Goal: Book appointment/travel/reservation

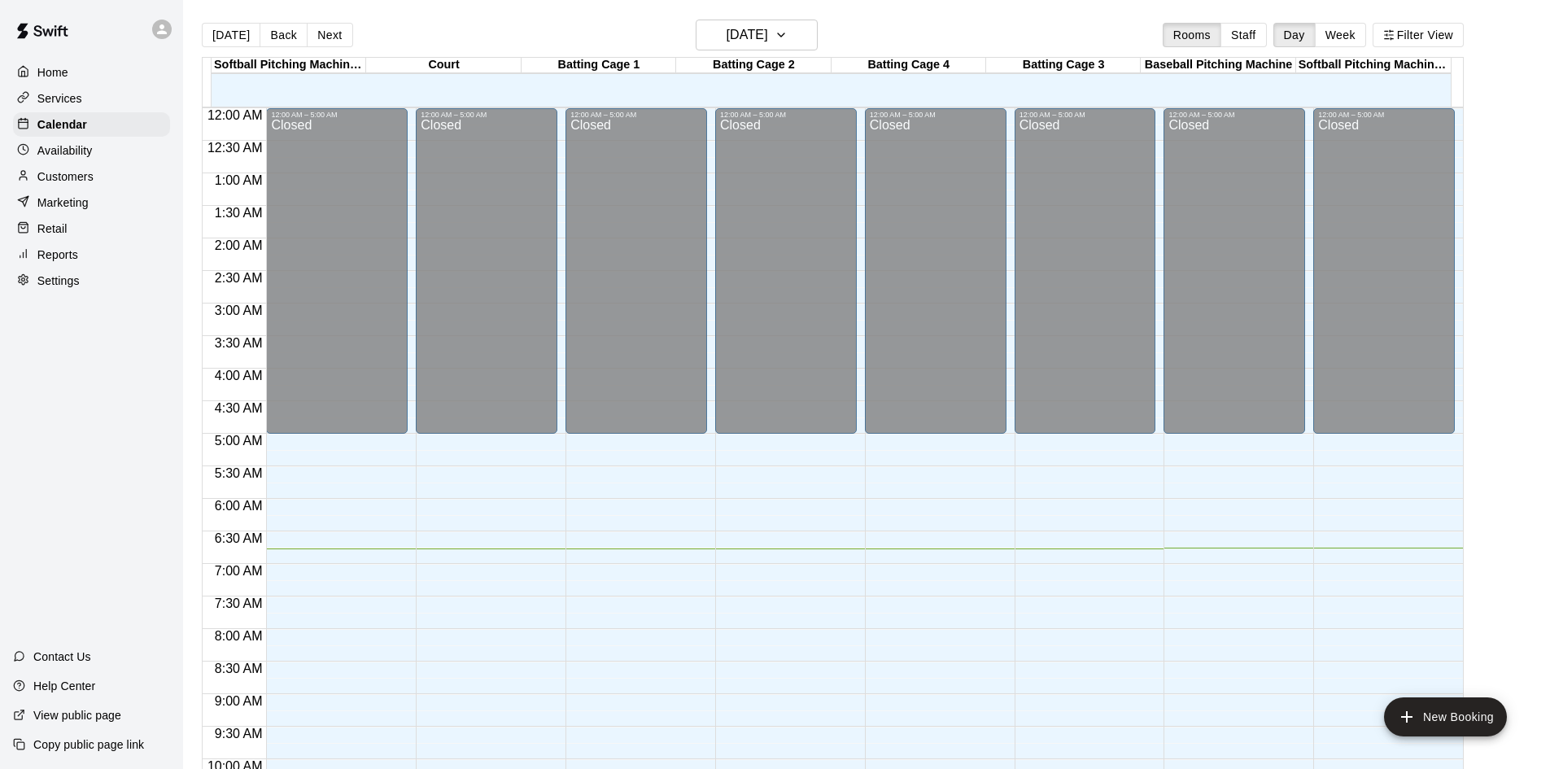
scroll to position [433, 0]
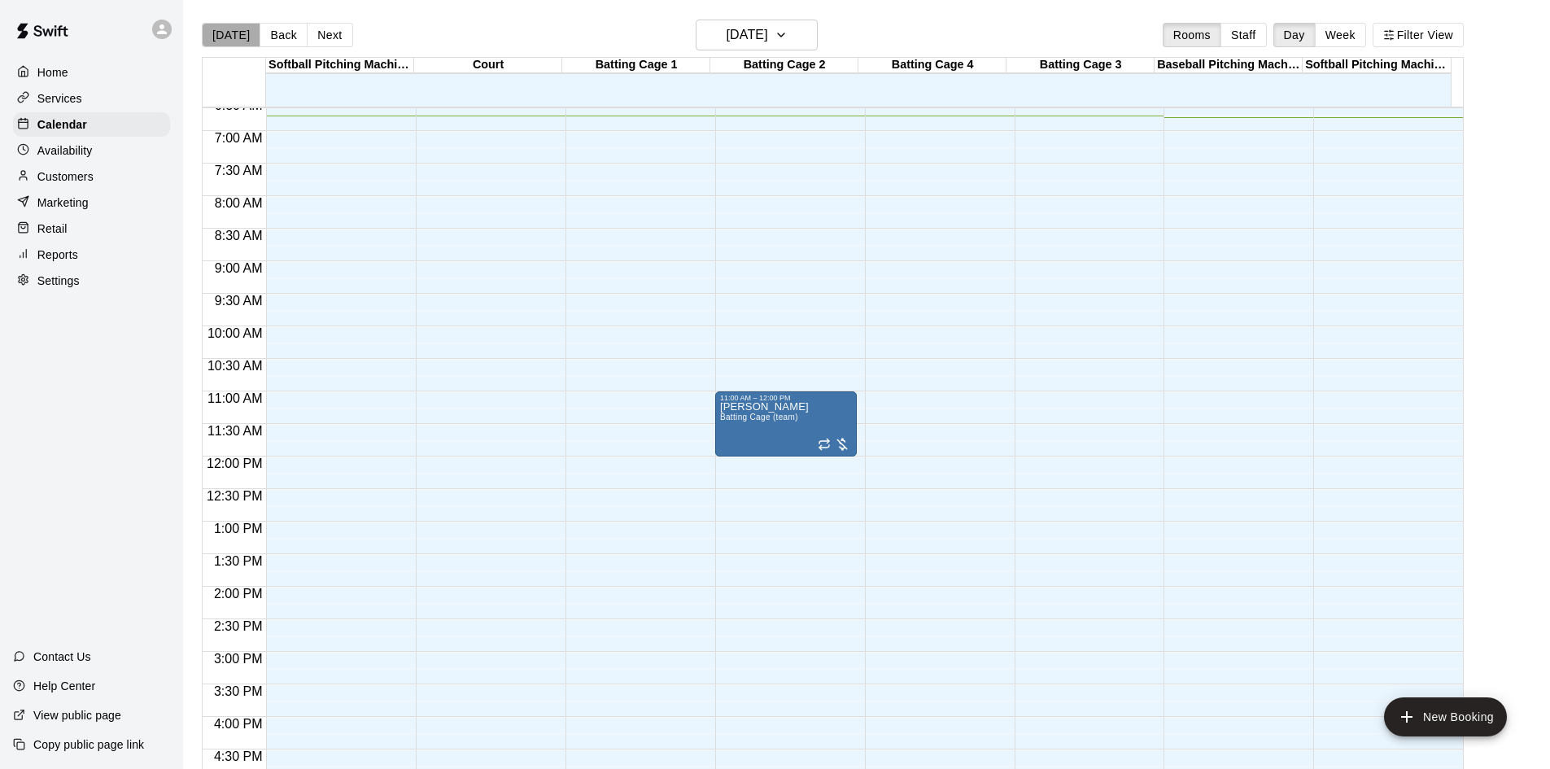
click at [239, 32] on button "[DATE]" at bounding box center [231, 35] width 59 height 24
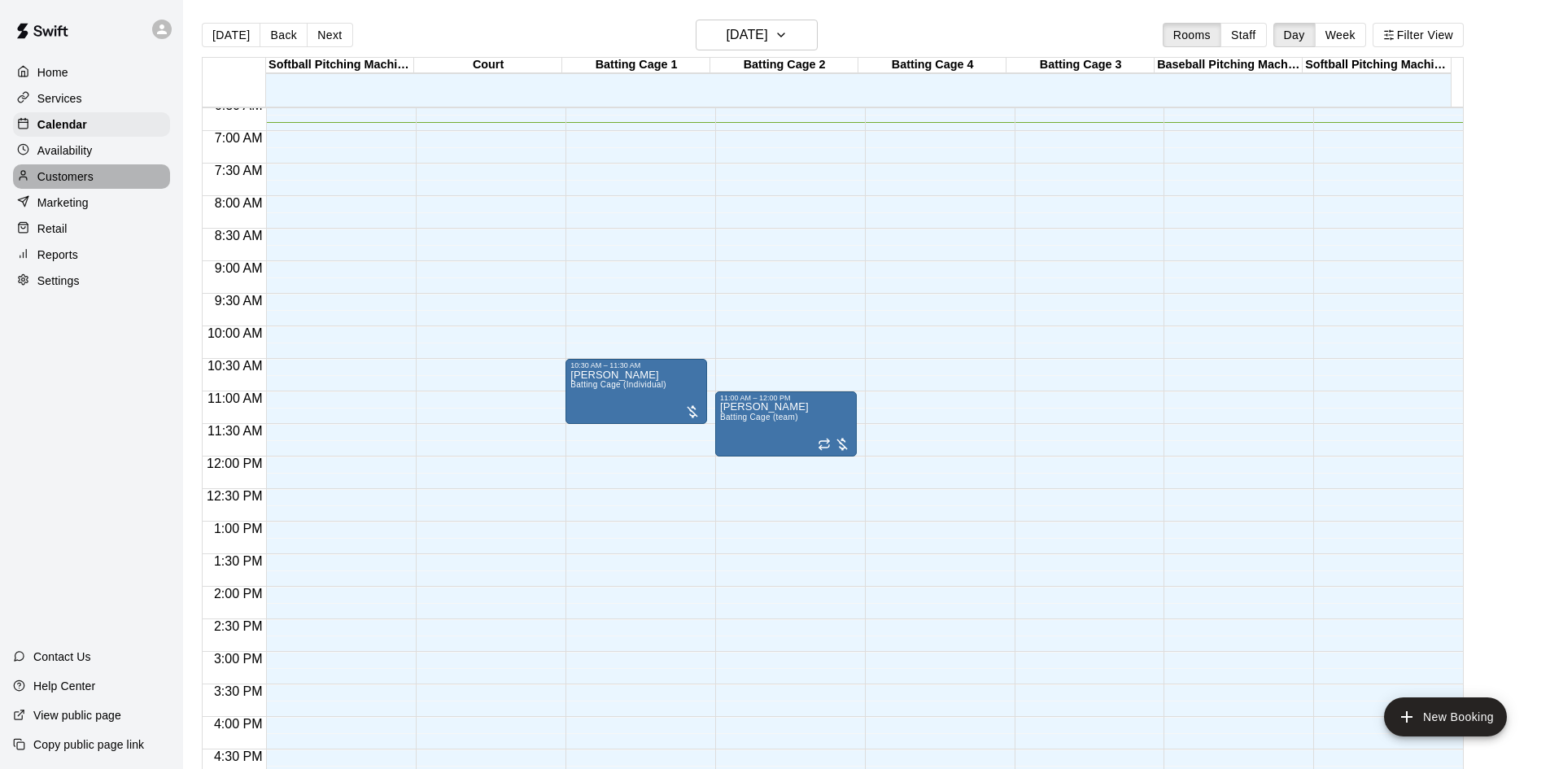
click at [98, 173] on div "Customers" at bounding box center [91, 176] width 157 height 24
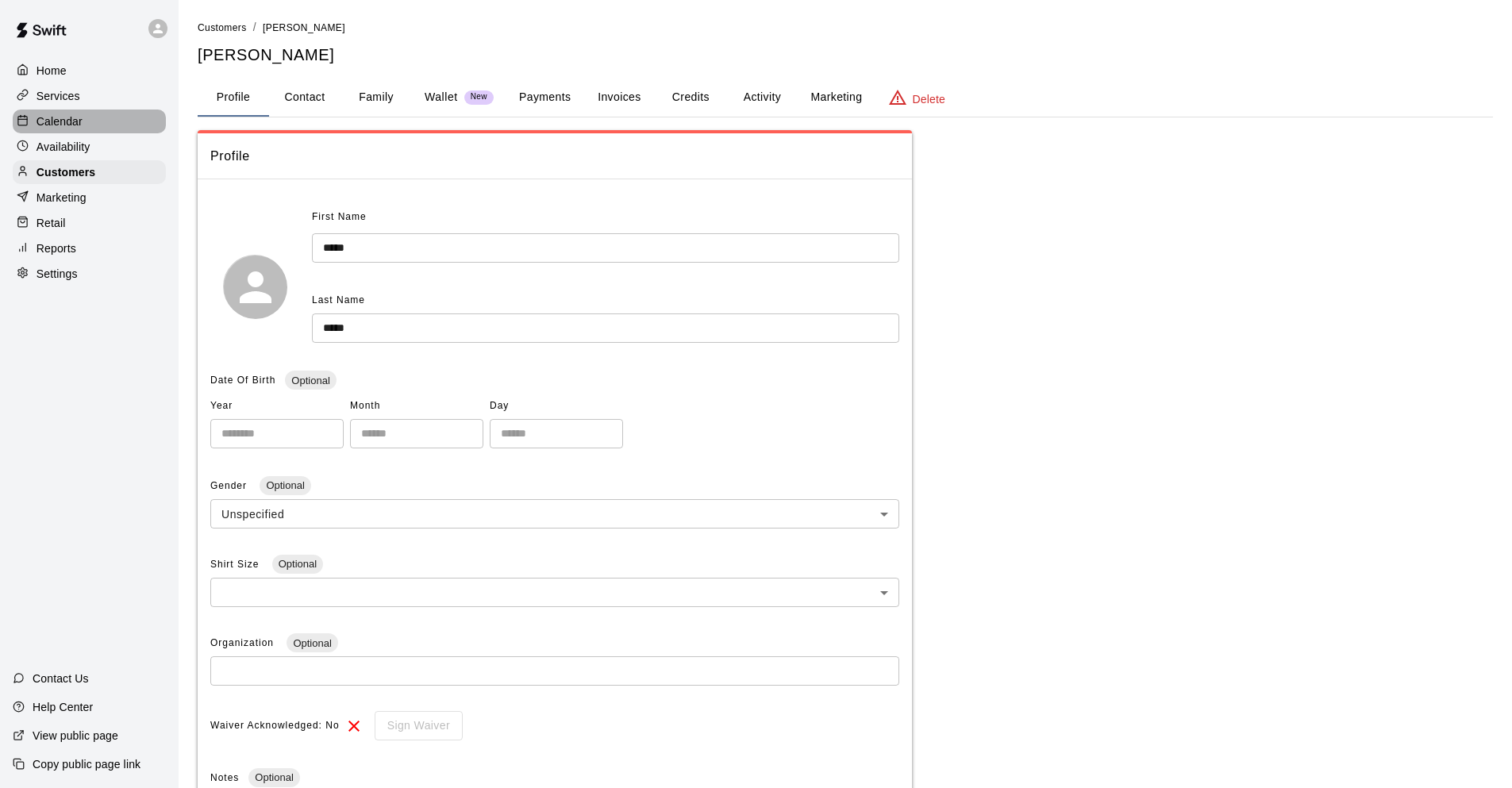
click at [92, 126] on div "Calendar" at bounding box center [89, 121] width 153 height 23
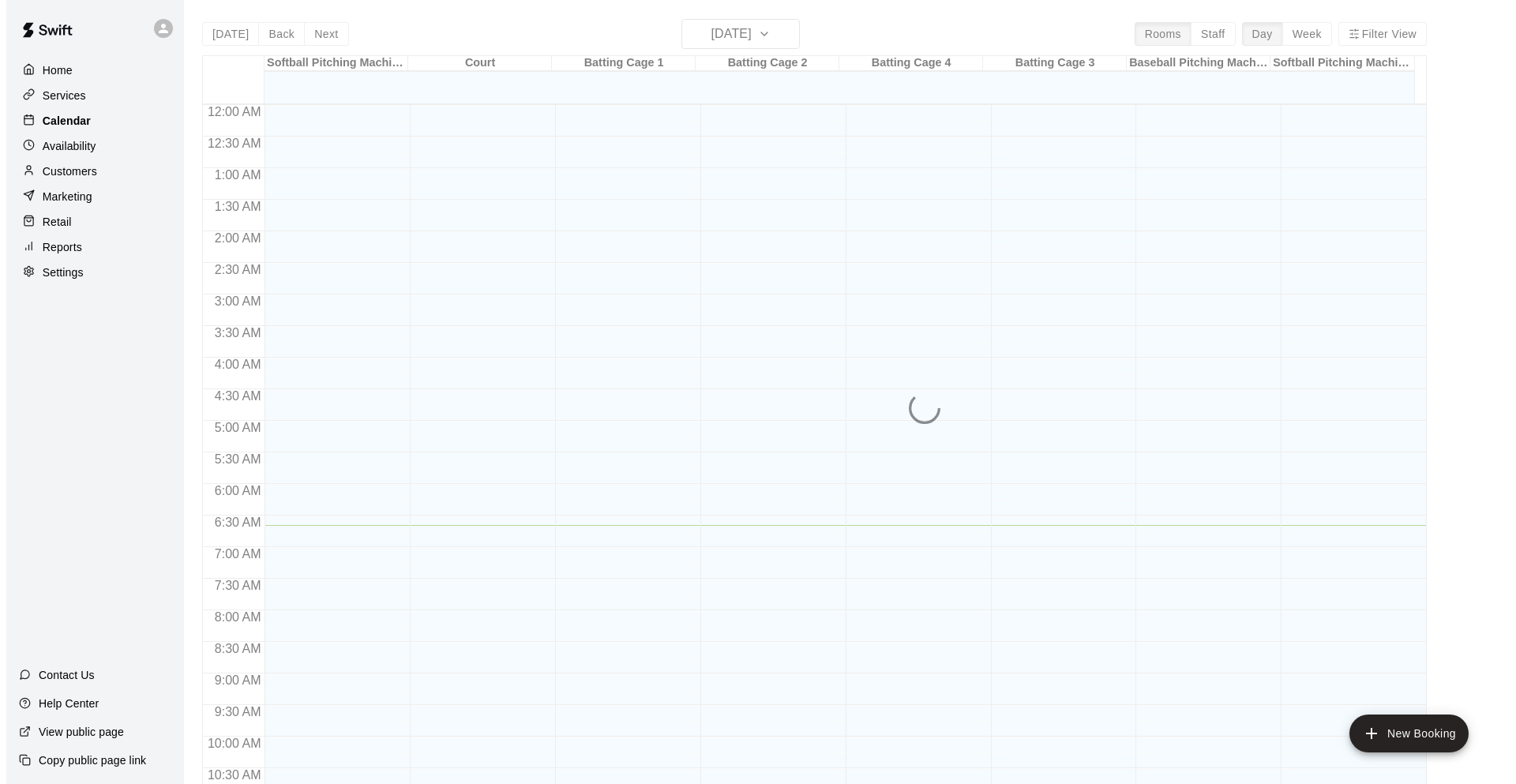
scroll to position [421, 0]
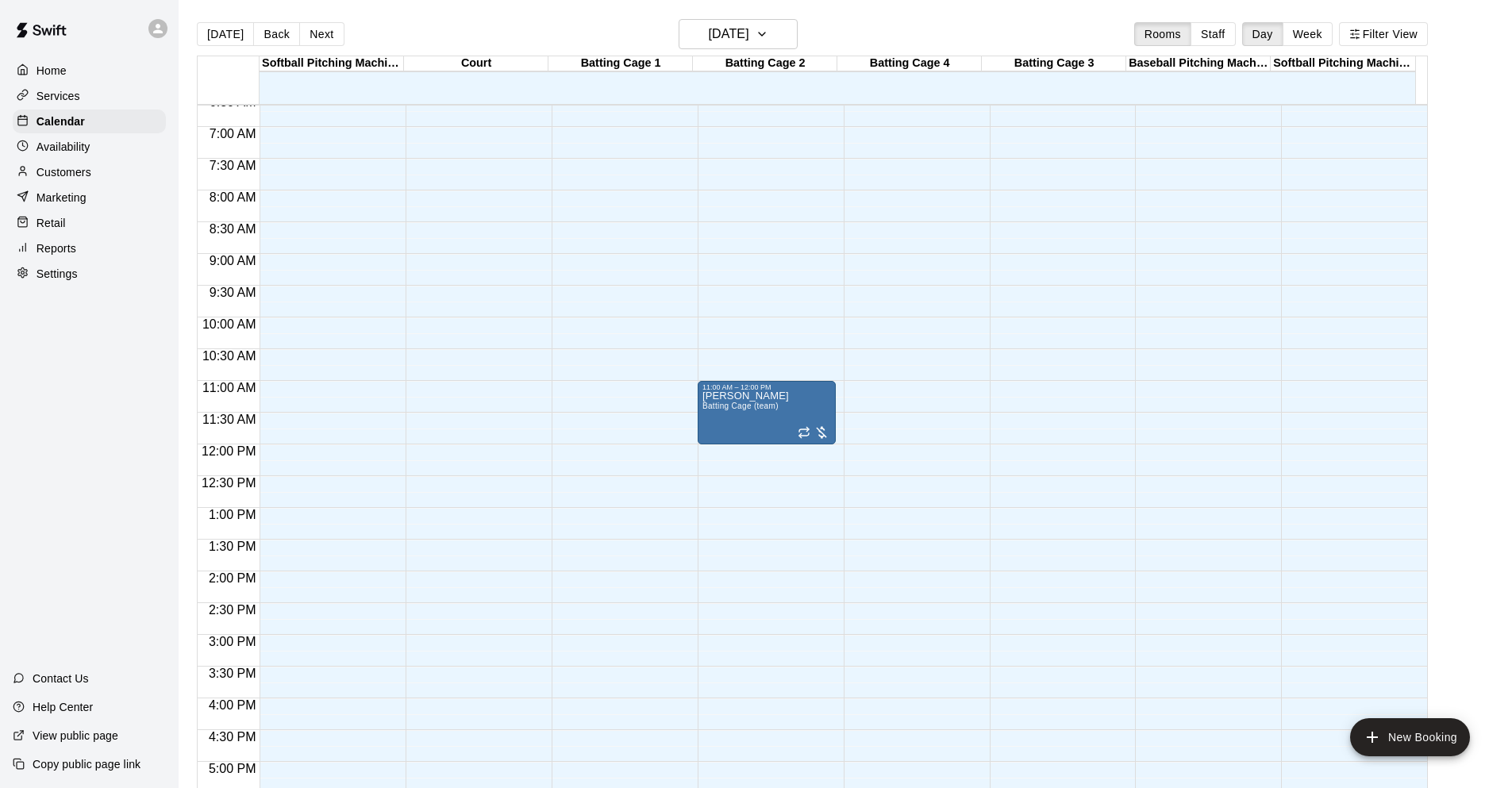
click at [627, 354] on div "12:00 AM – 5:00 AM Closed 10:30 PM – 11:59 PM Closed" at bounding box center [621, 444] width 139 height 1523
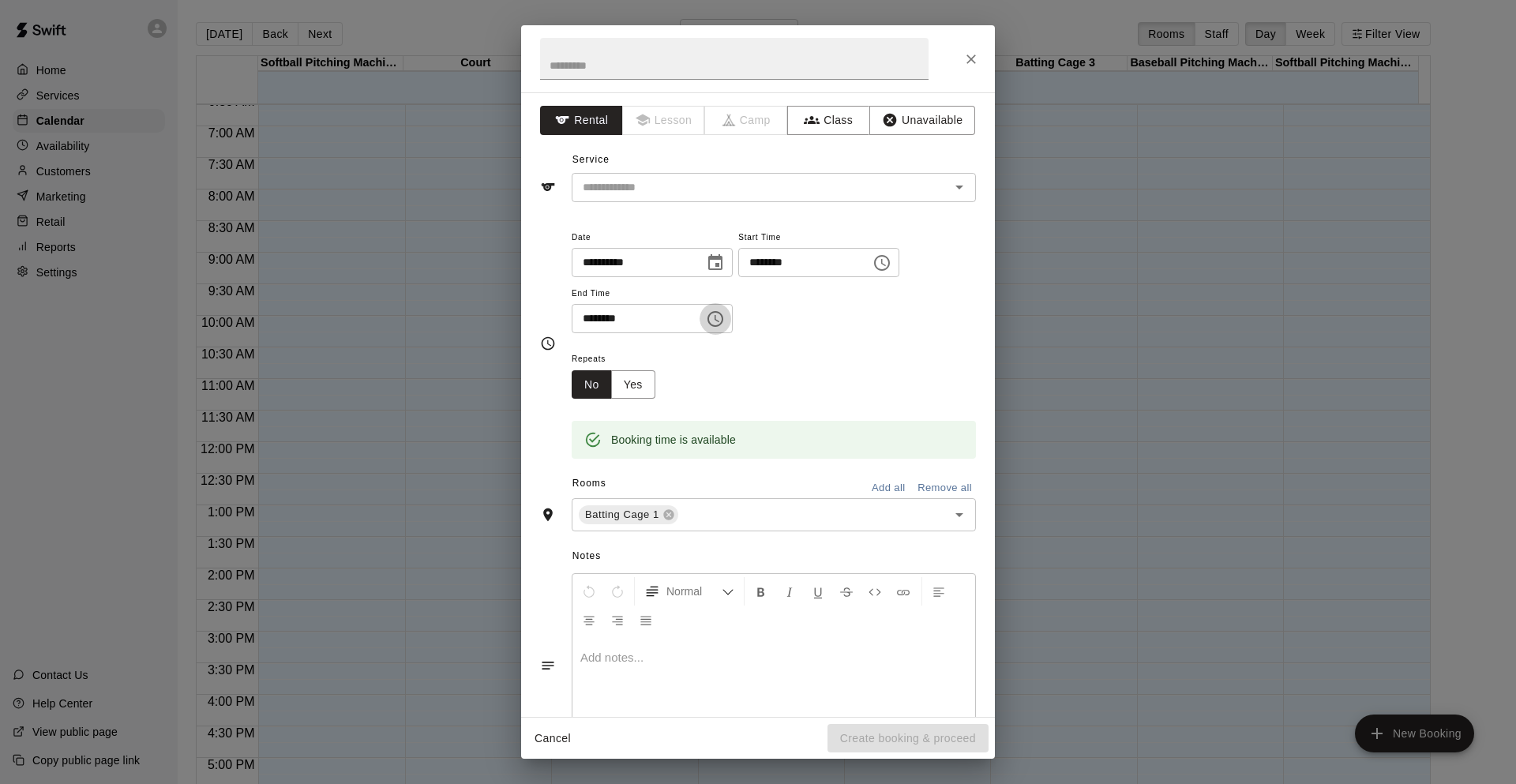
click at [725, 324] on icon "Choose time, selected time is 11:00 AM" at bounding box center [716, 319] width 19 height 19
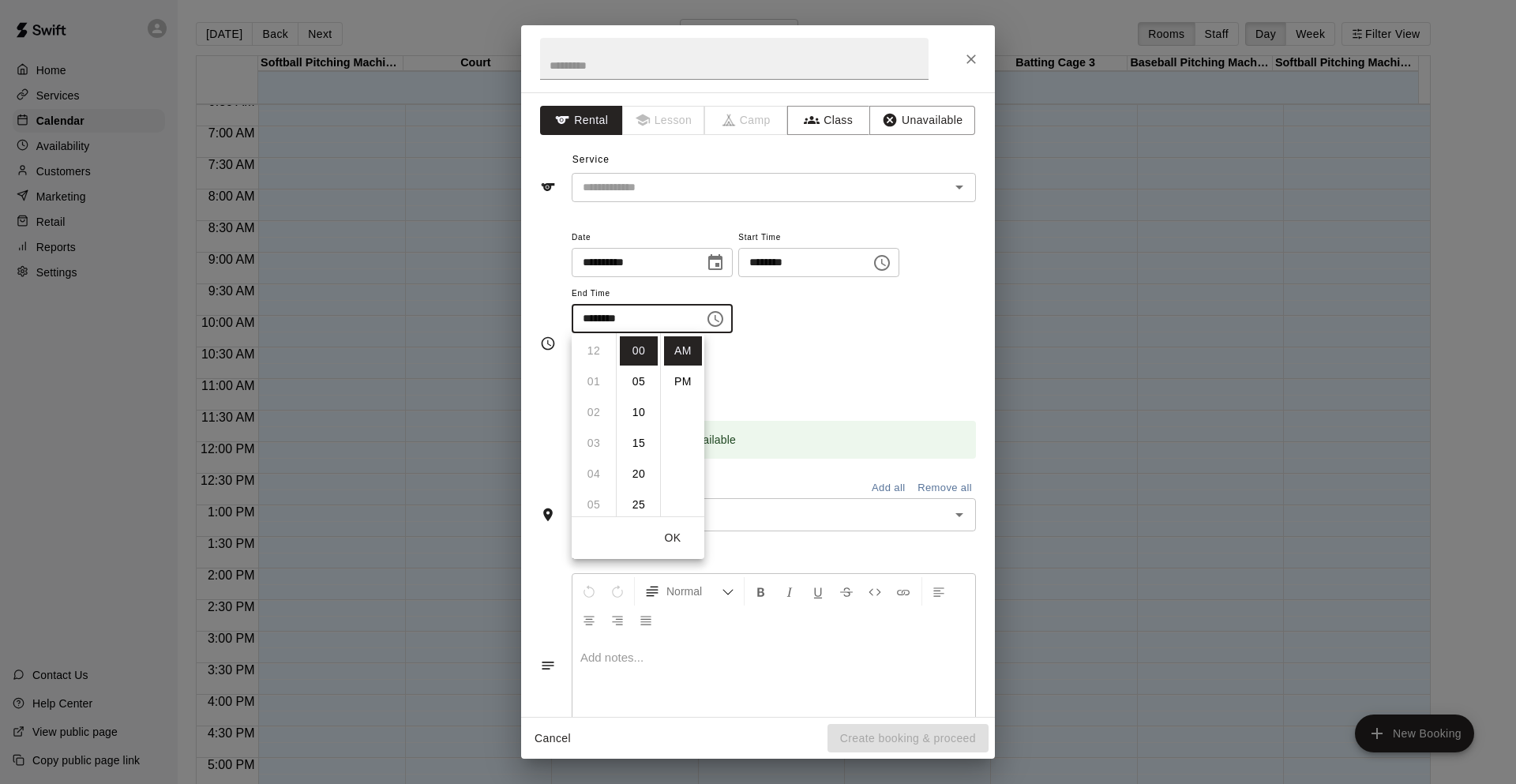
scroll to position [337, 0]
click at [682, 372] on li "PM" at bounding box center [682, 381] width 38 height 29
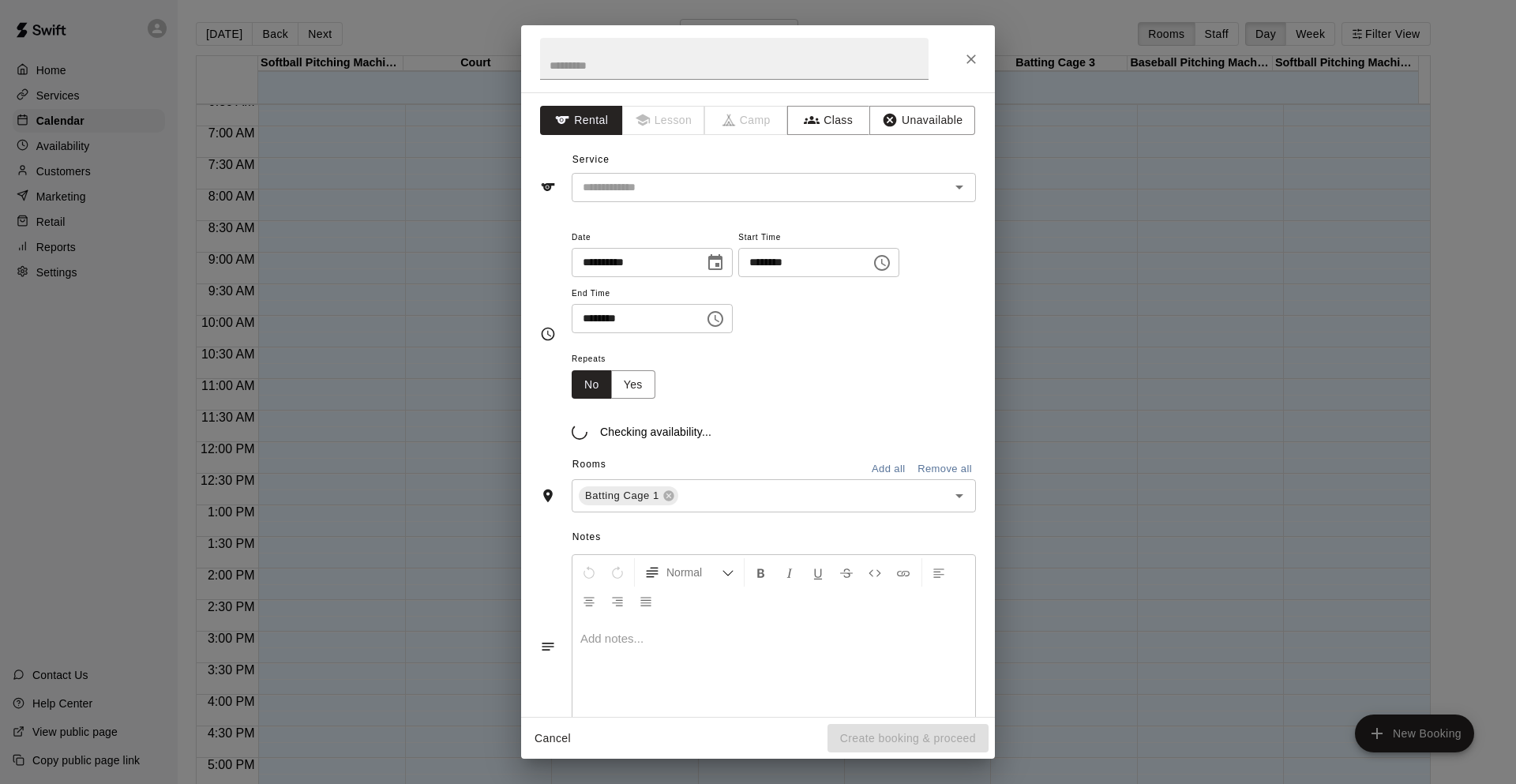
scroll to position [28, 0]
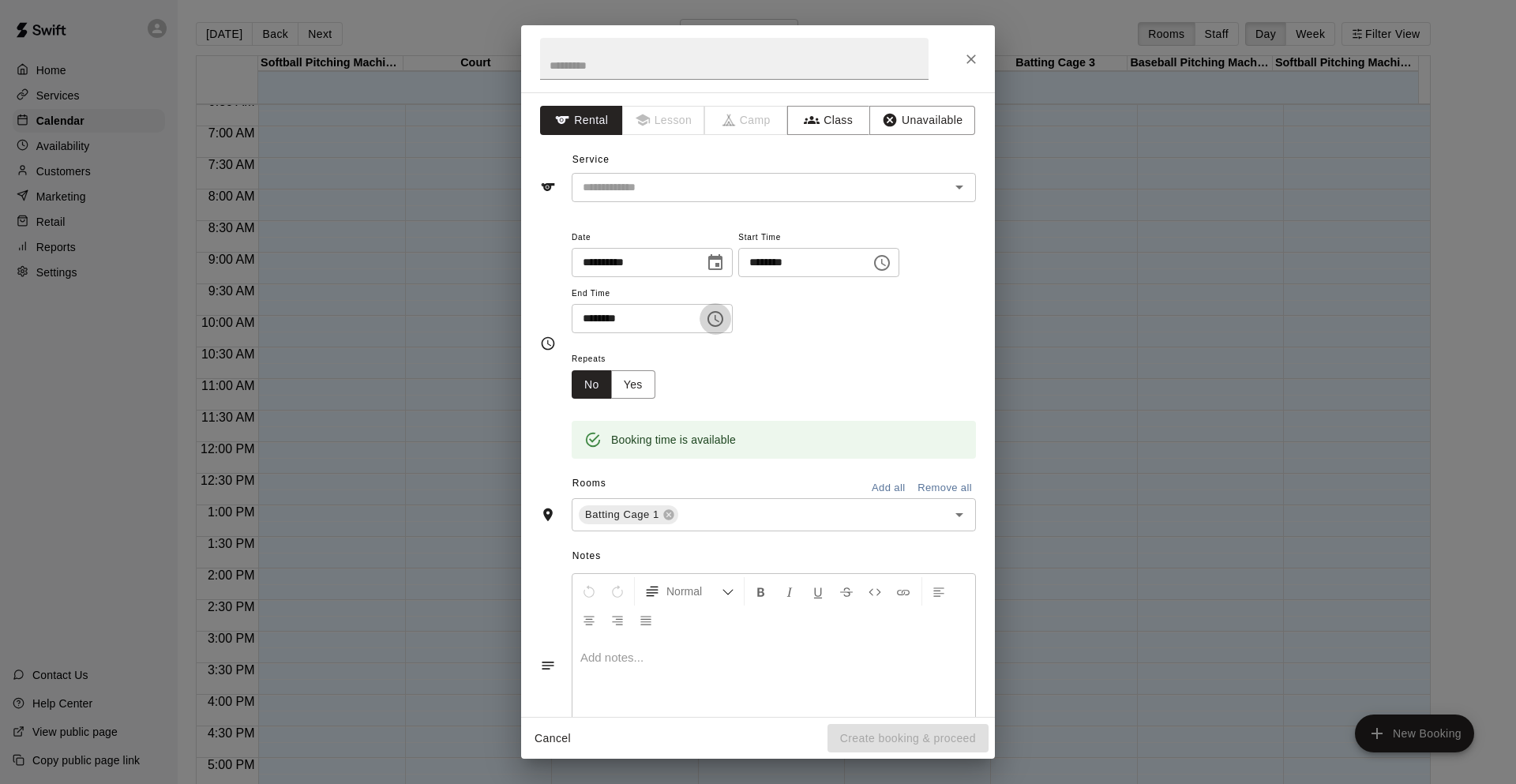
click at [725, 310] on icon "Choose time, selected time is 11:00 PM" at bounding box center [716, 319] width 19 height 19
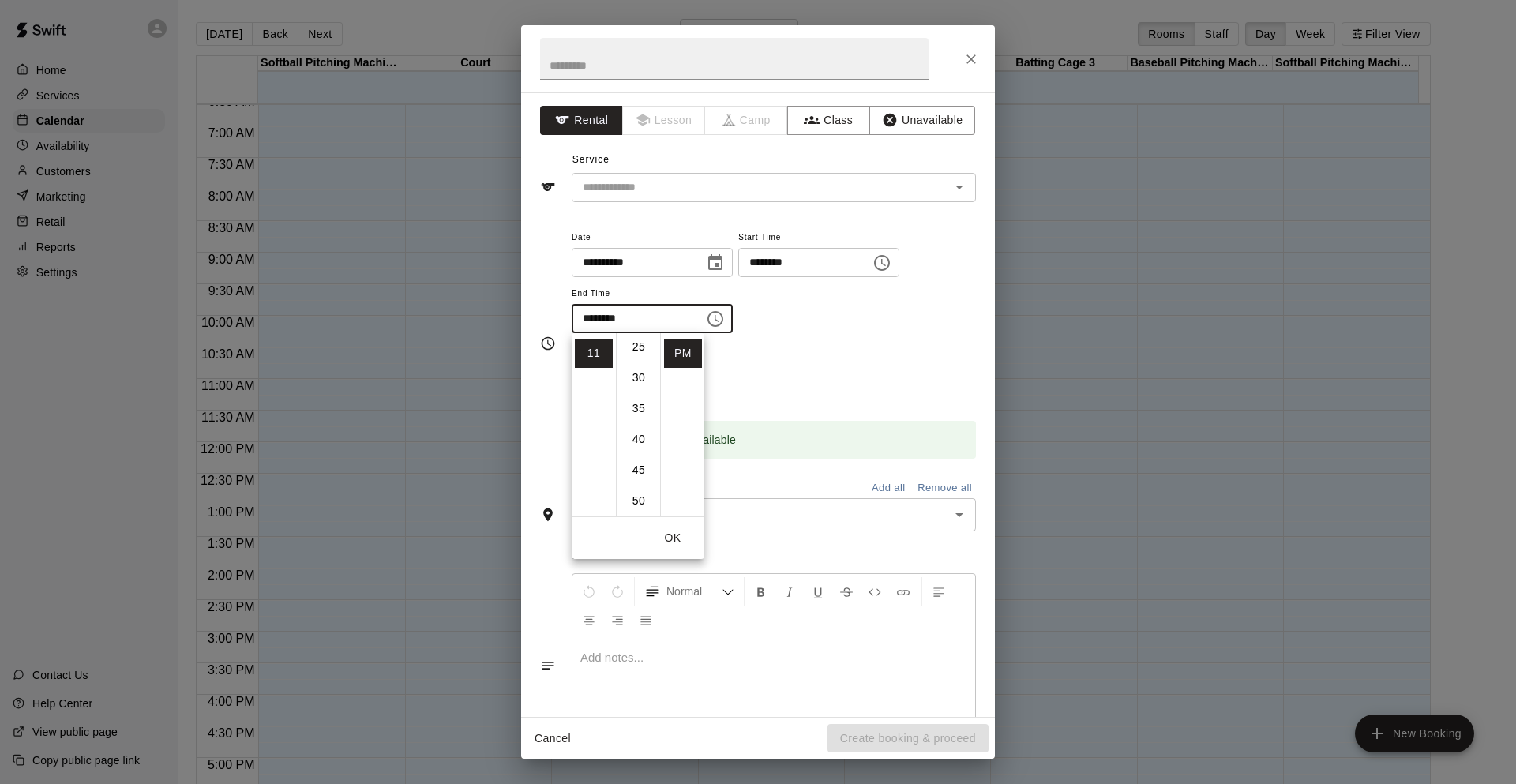
click at [635, 385] on li "30" at bounding box center [639, 377] width 38 height 29
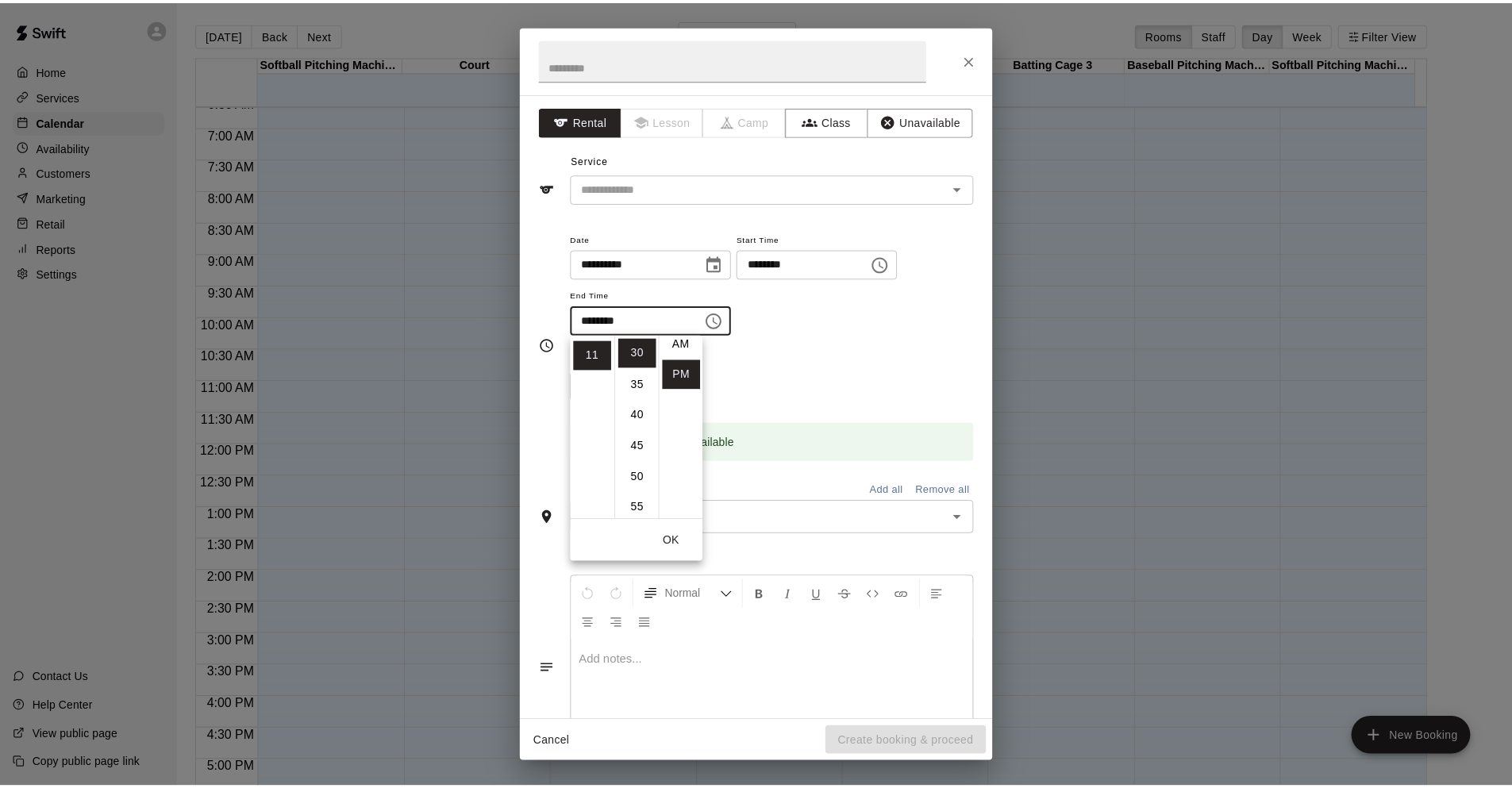
scroll to position [0, 0]
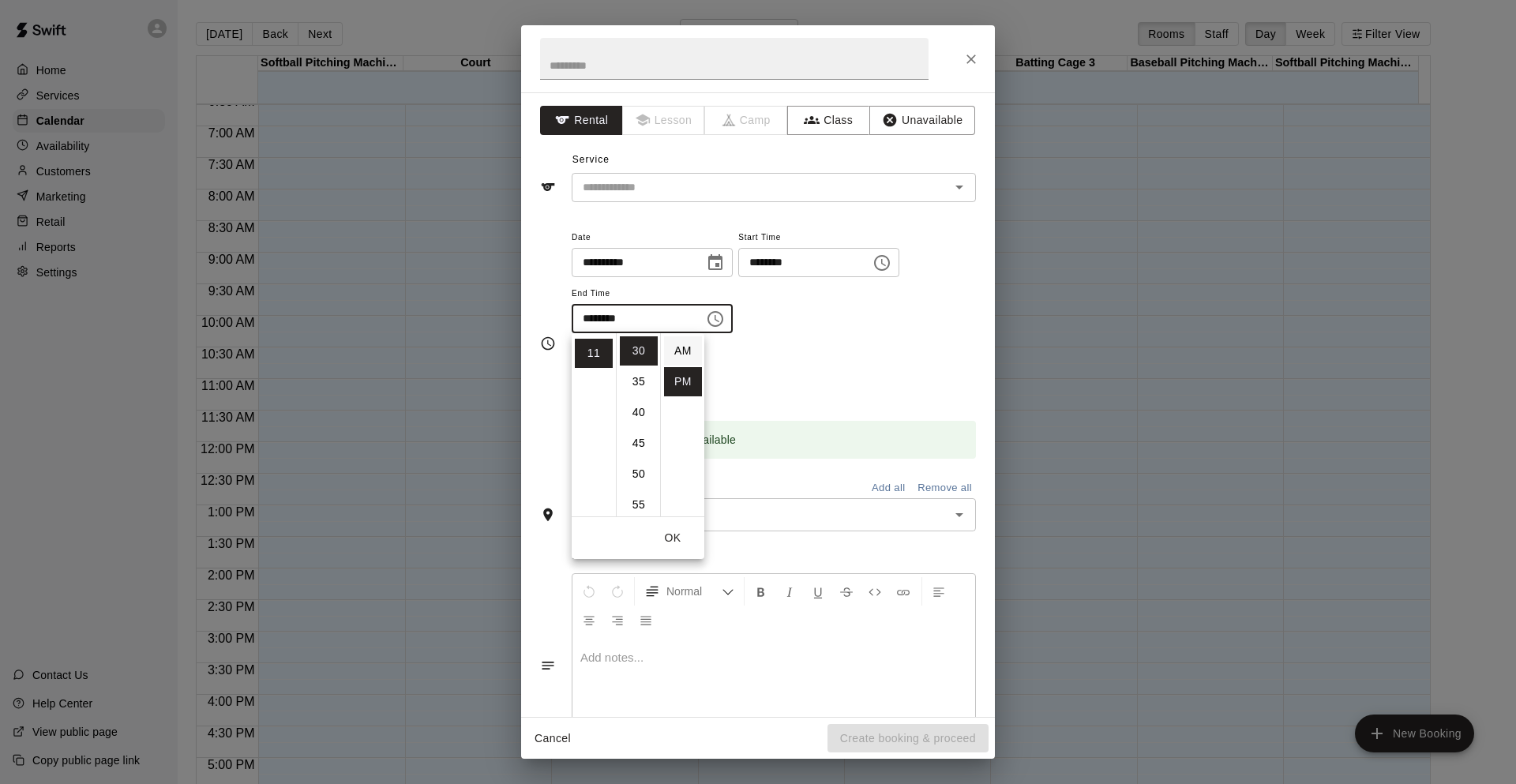
click at [674, 356] on li "AM" at bounding box center [682, 351] width 38 height 29
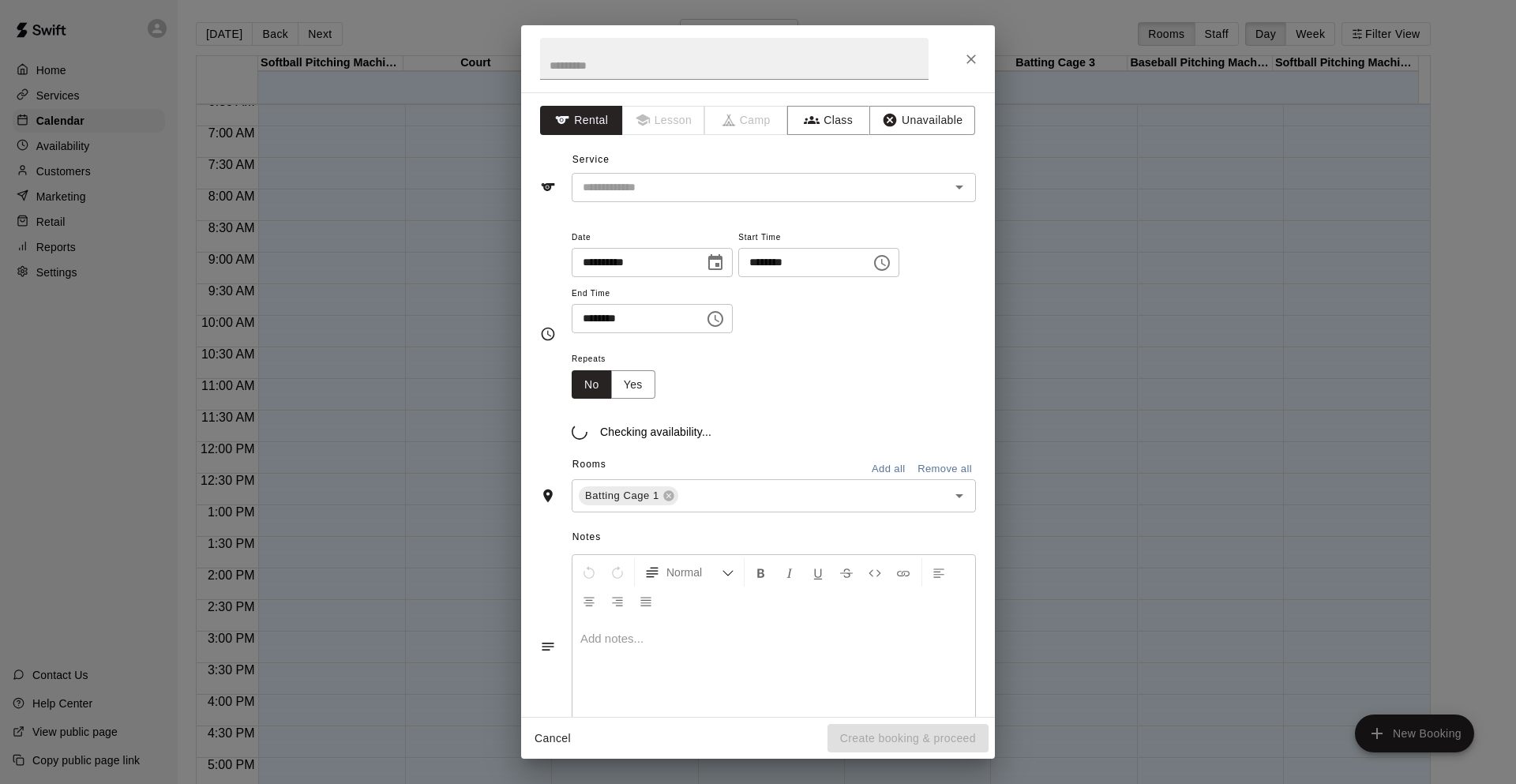
type input "********"
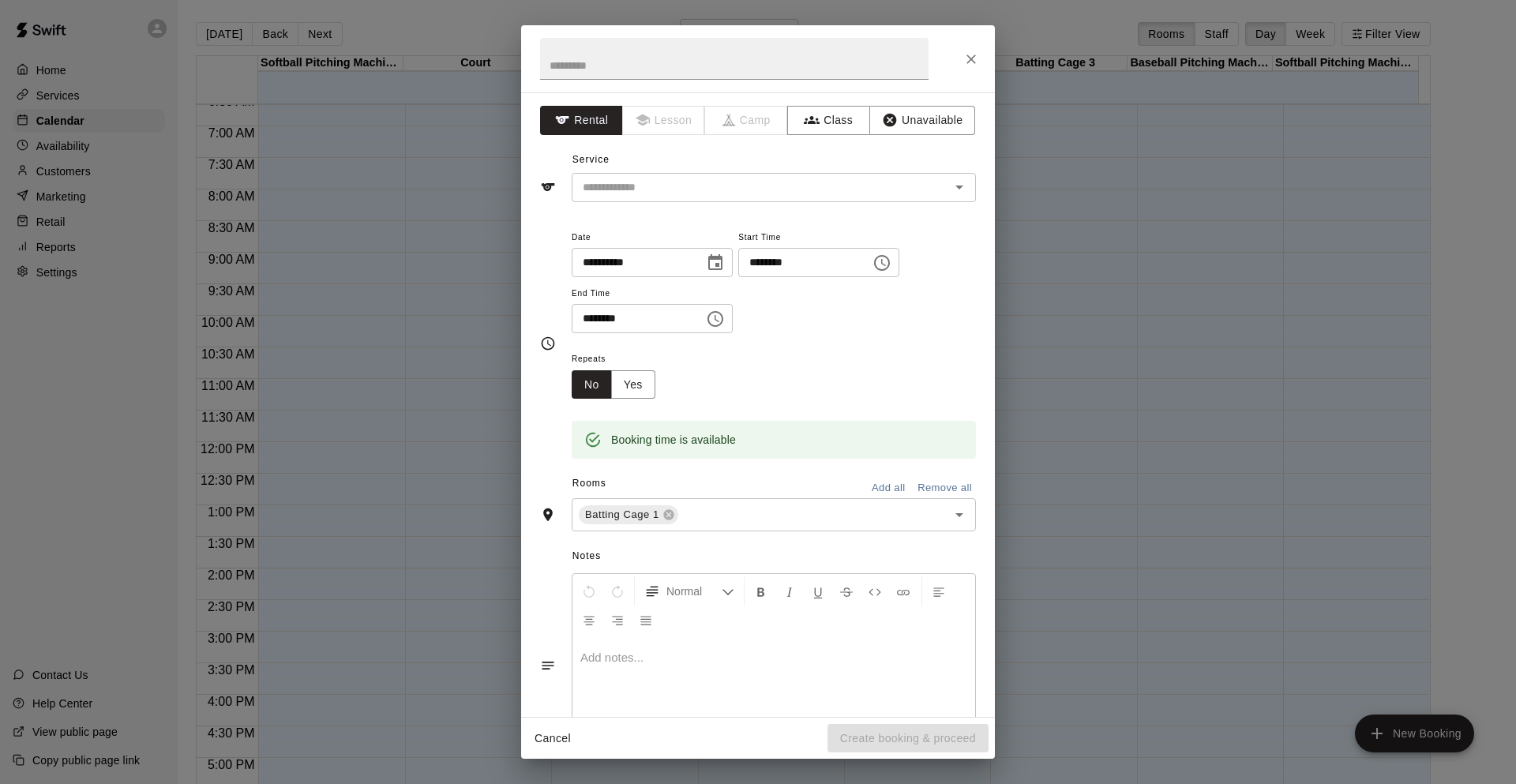
click at [788, 349] on div "Repeats No Yes" at bounding box center [774, 374] width 405 height 49
click at [879, 185] on input "text" at bounding box center [750, 187] width 348 height 19
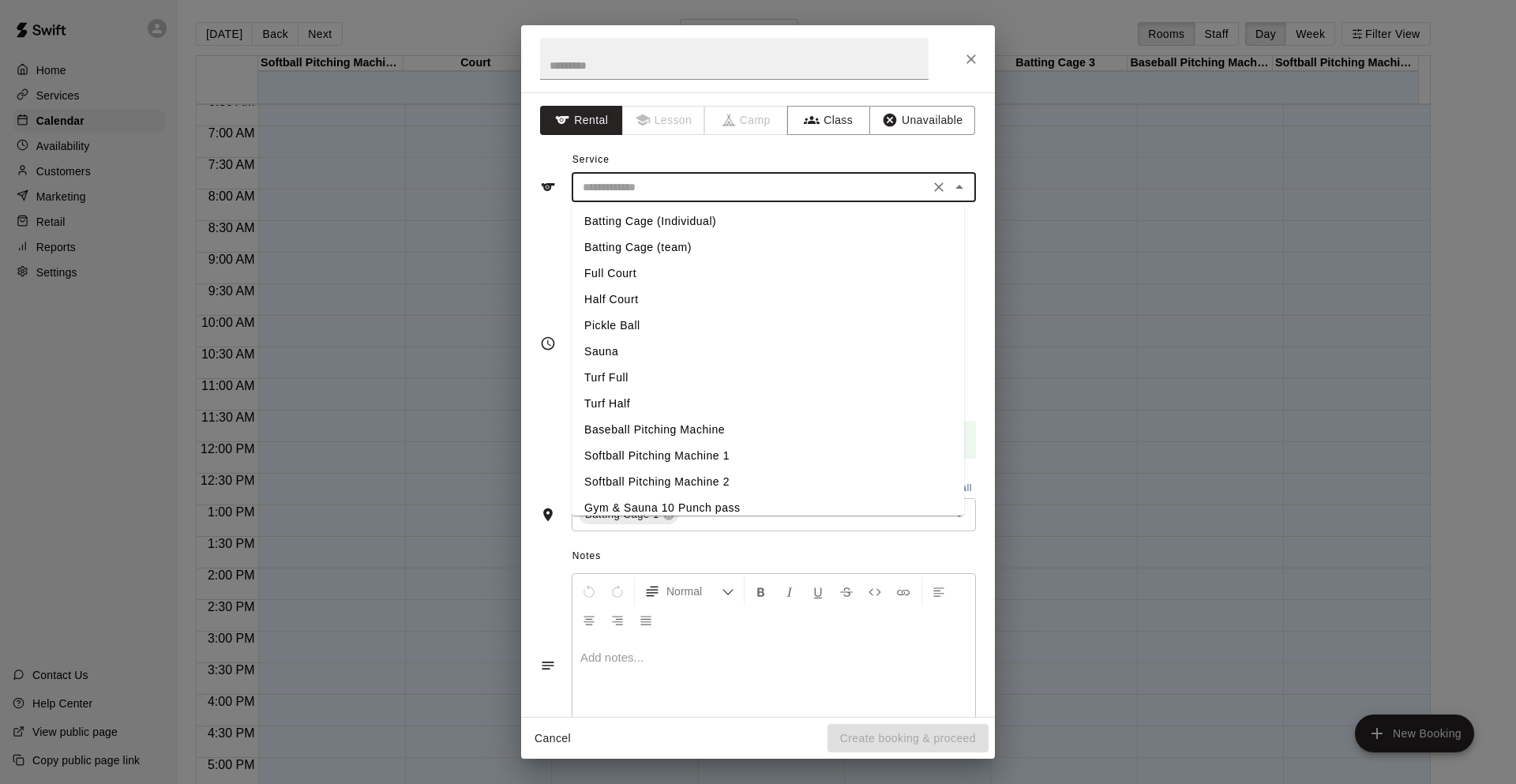
click at [838, 221] on li "Batting Cage (Individual)" at bounding box center [768, 221] width 392 height 26
type input "**********"
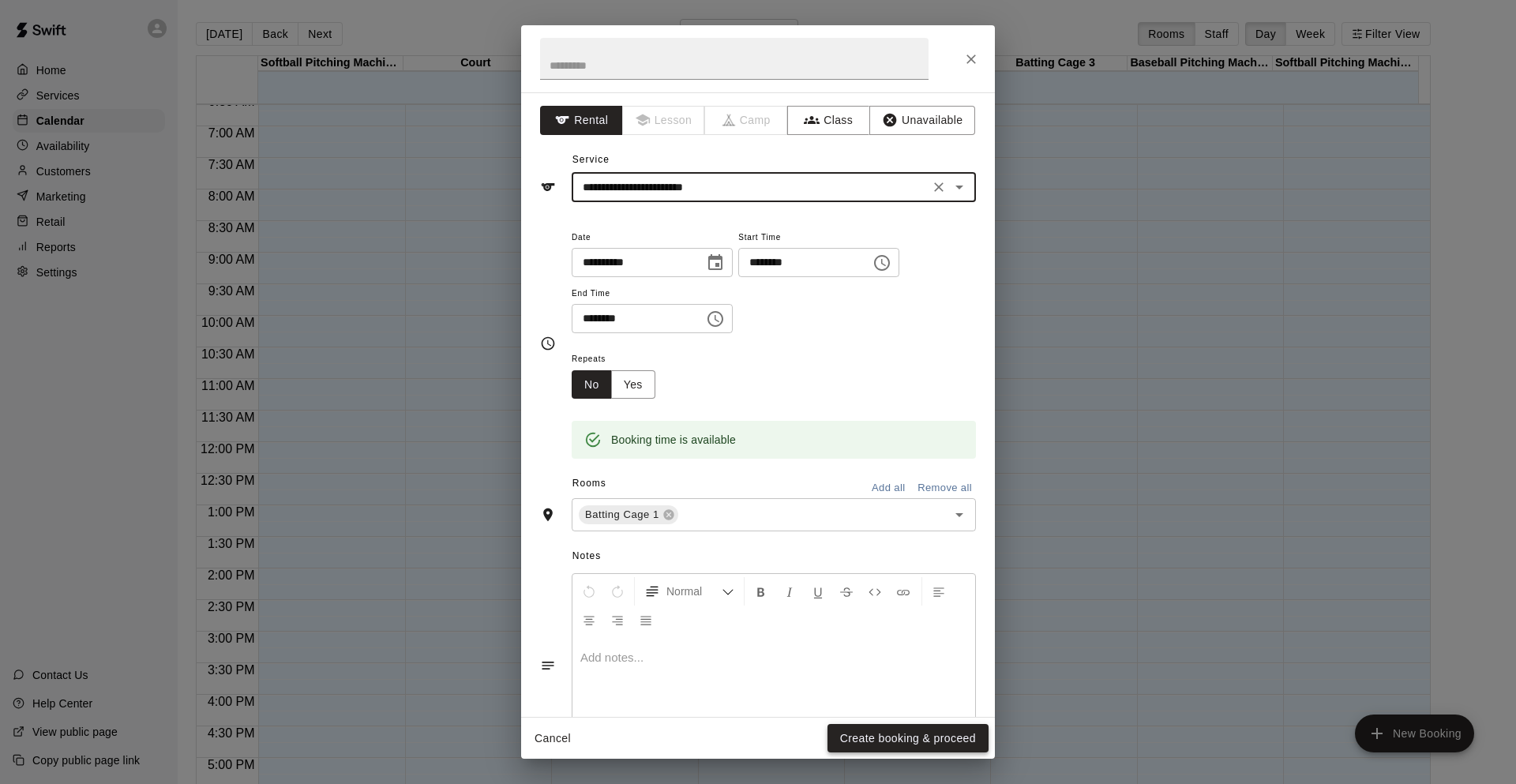
click at [887, 738] on button "Create booking & proceed" at bounding box center [908, 738] width 161 height 29
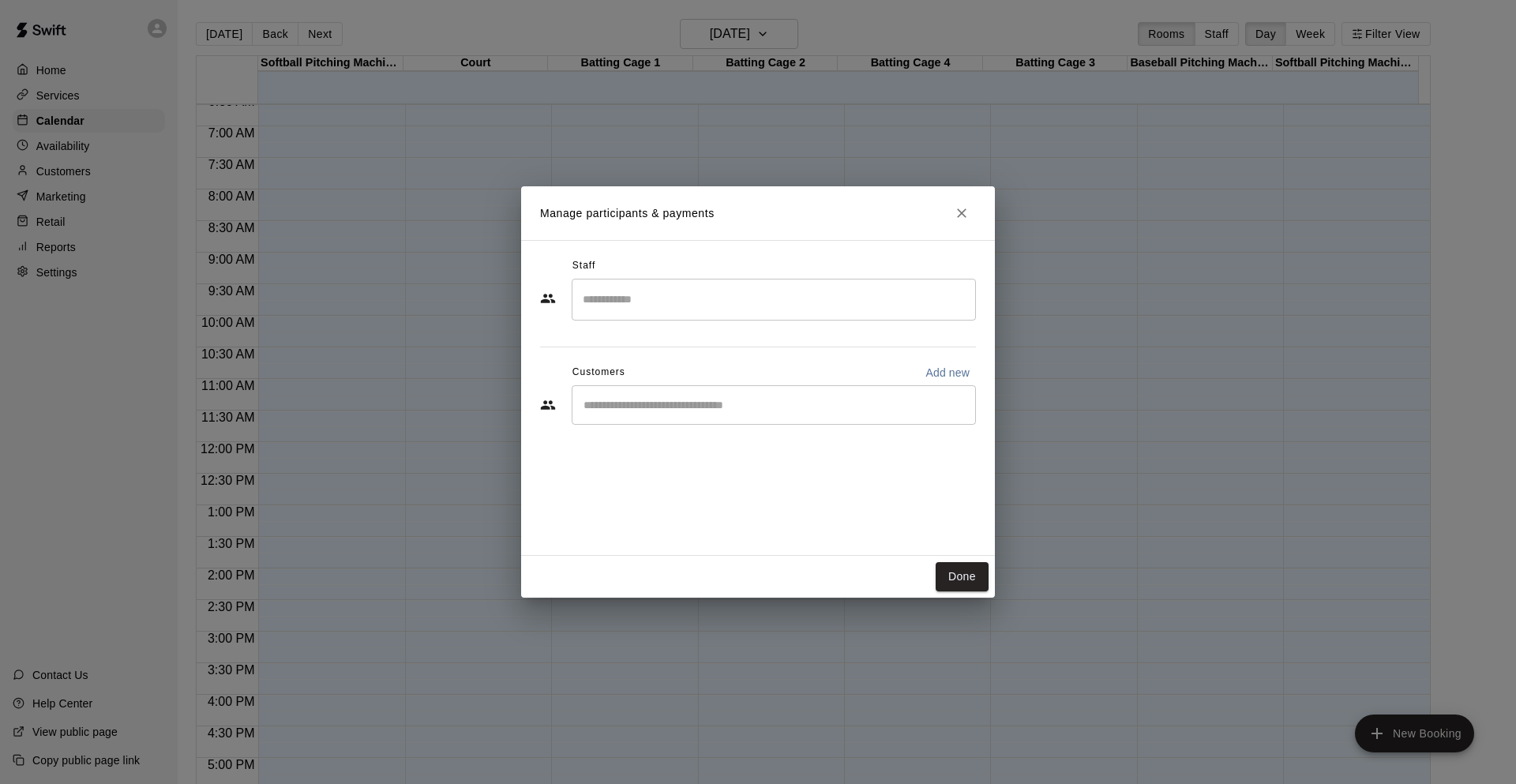
click at [809, 389] on div "​" at bounding box center [774, 405] width 405 height 40
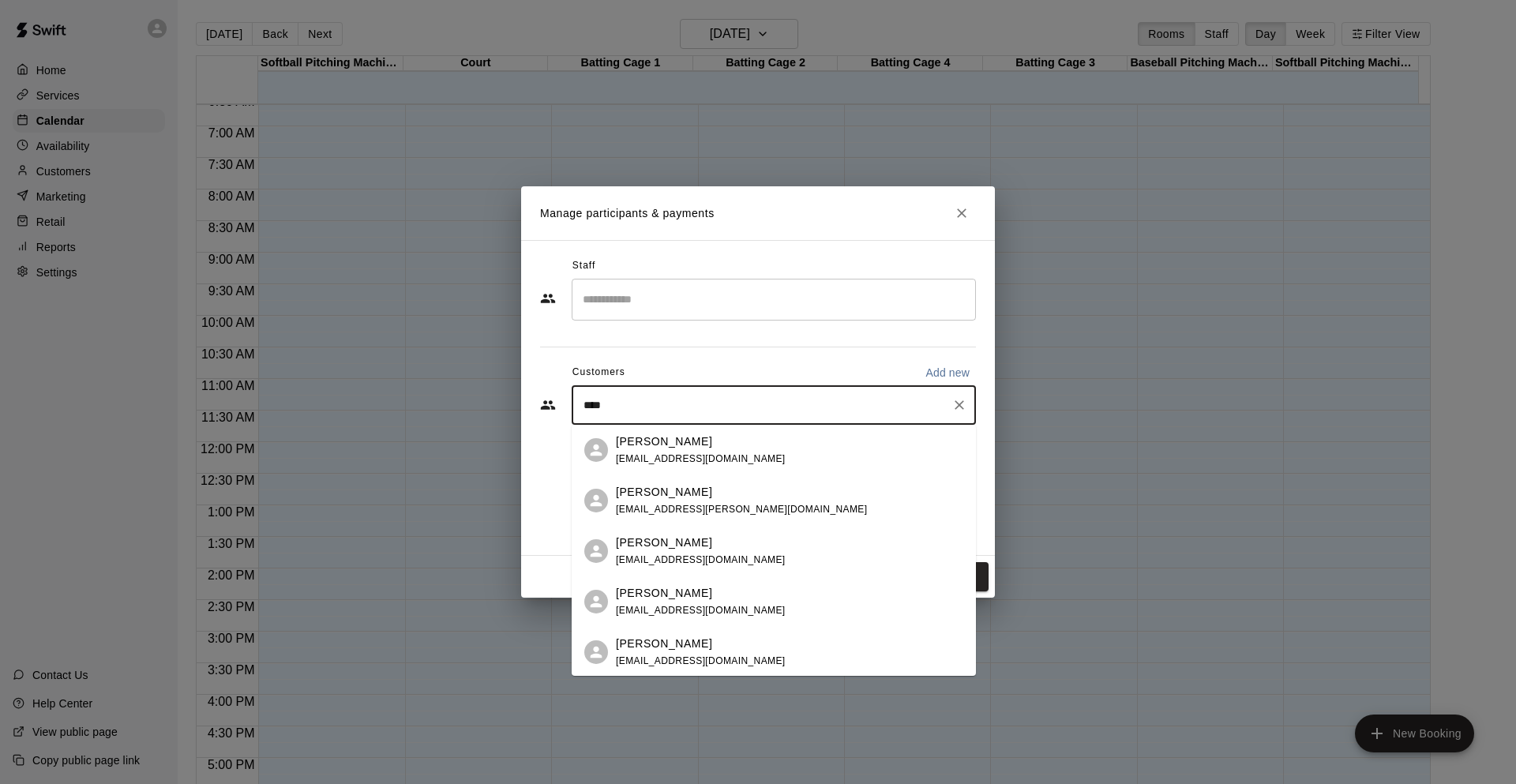
type input "*****"
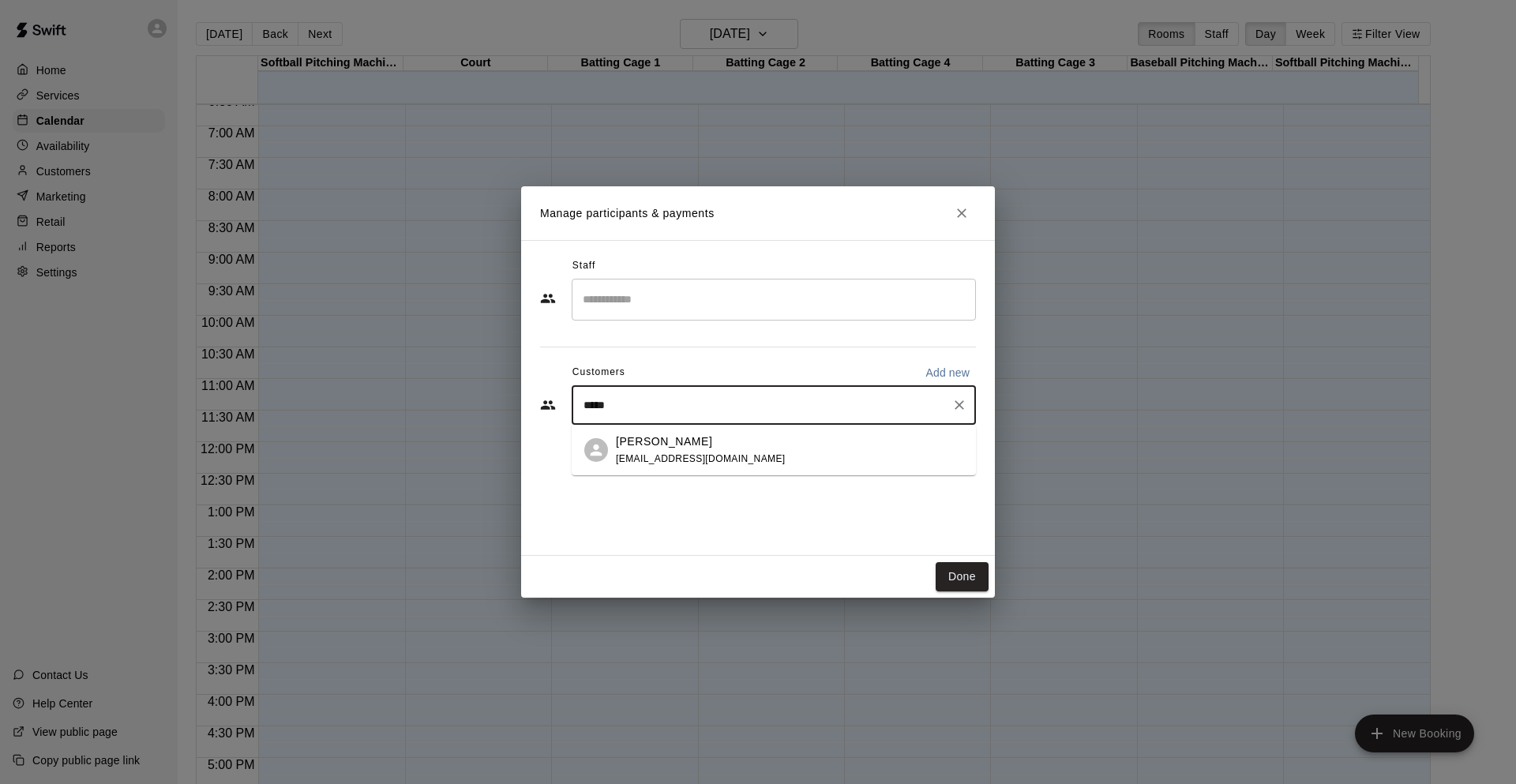
drag, startPoint x: 639, startPoint y: 445, endPoint x: 630, endPoint y: 448, distance: 9.5
click at [630, 448] on p "[PERSON_NAME]" at bounding box center [664, 441] width 96 height 16
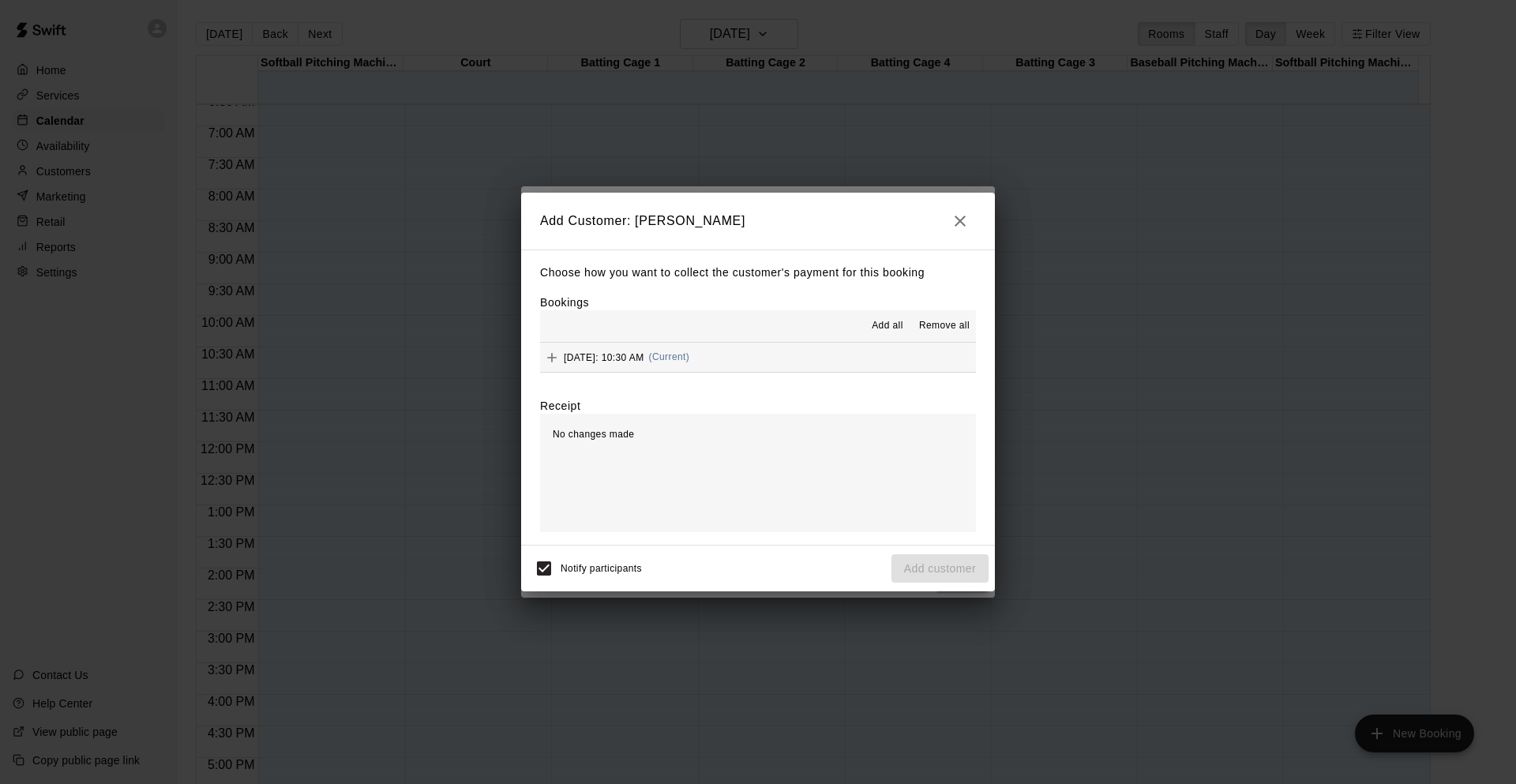
click at [887, 324] on span "Add all" at bounding box center [887, 326] width 32 height 16
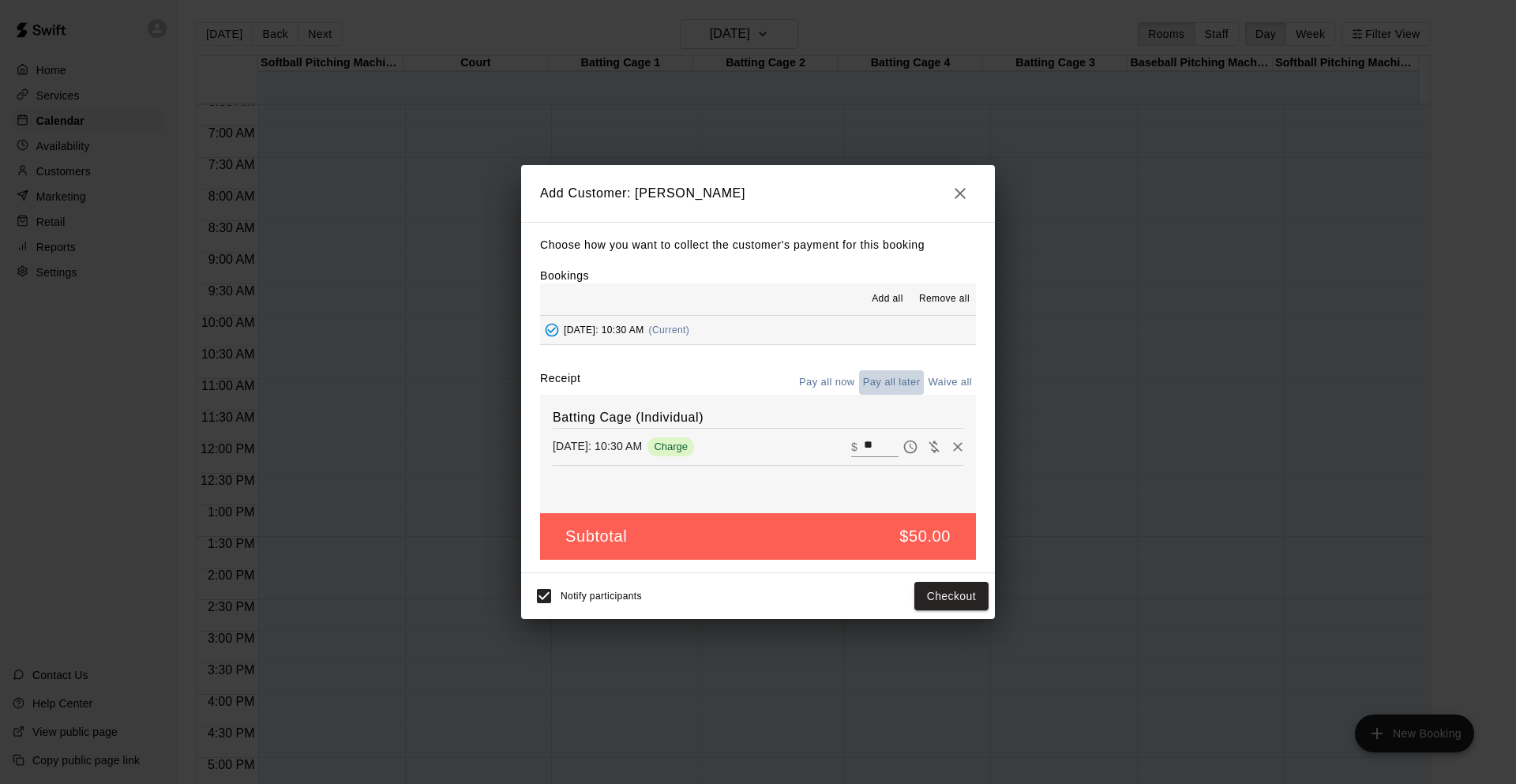
click at [897, 375] on button "Pay all later" at bounding box center [892, 382] width 66 height 24
click at [921, 592] on button "Add customer" at bounding box center [940, 597] width 97 height 29
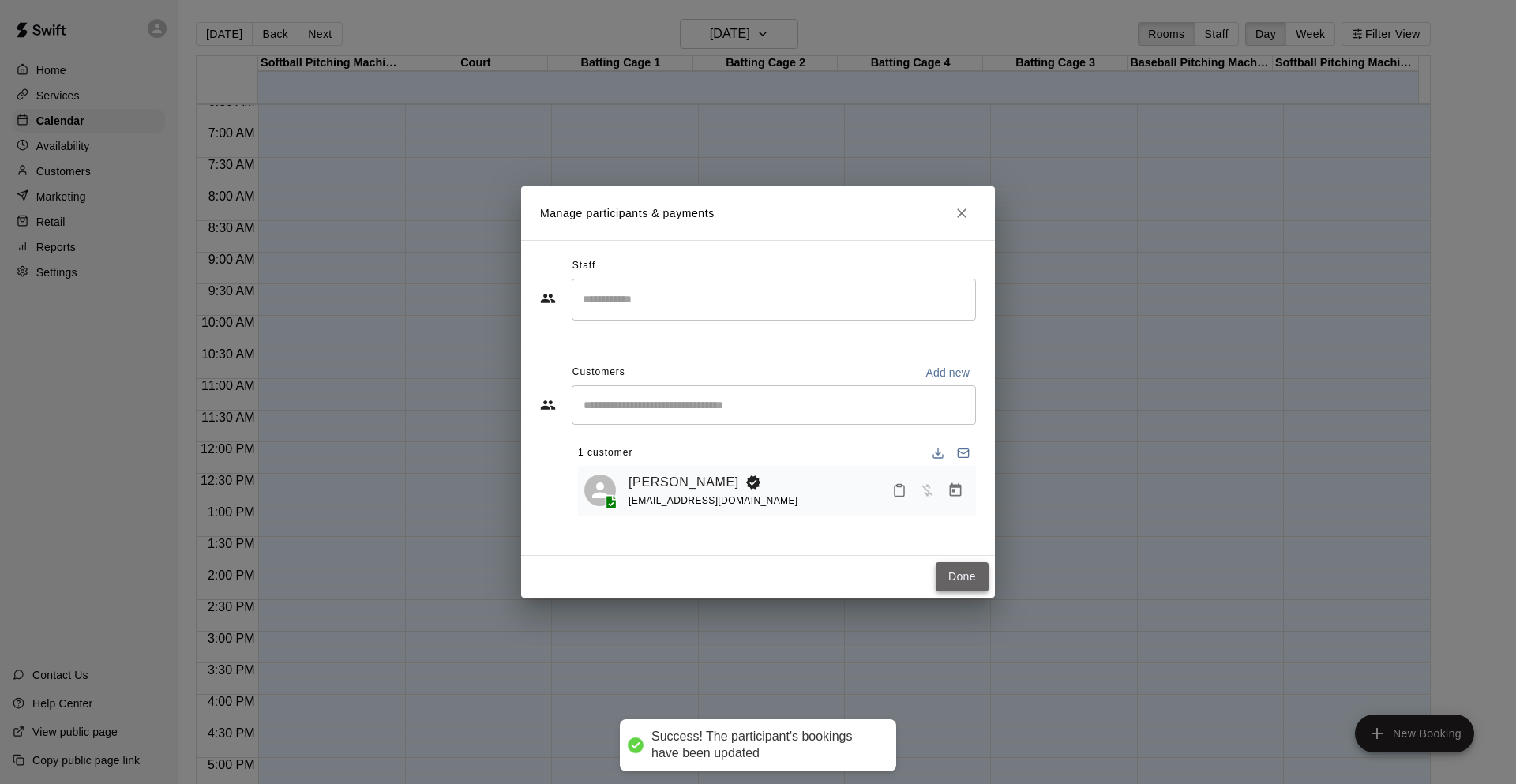
click at [959, 582] on button "Done" at bounding box center [962, 576] width 53 height 29
